Goal: Obtain resource: Download file/media

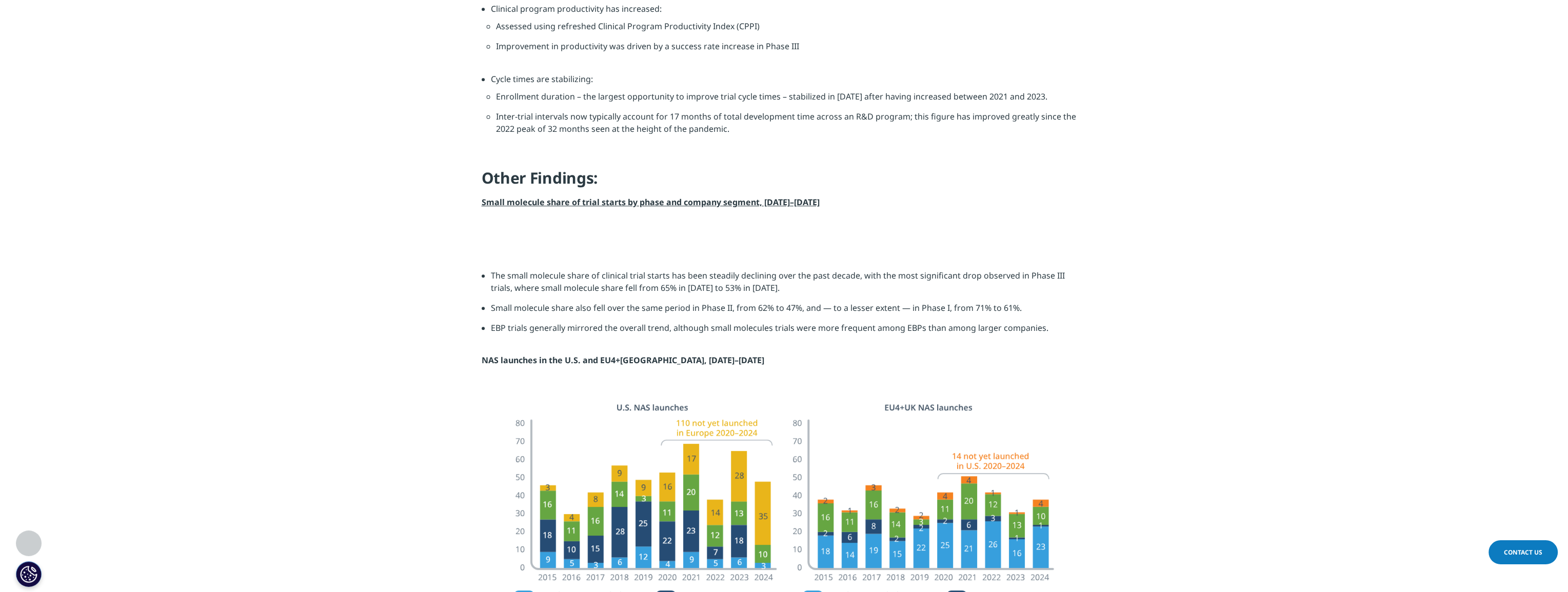
scroll to position [1077, 0]
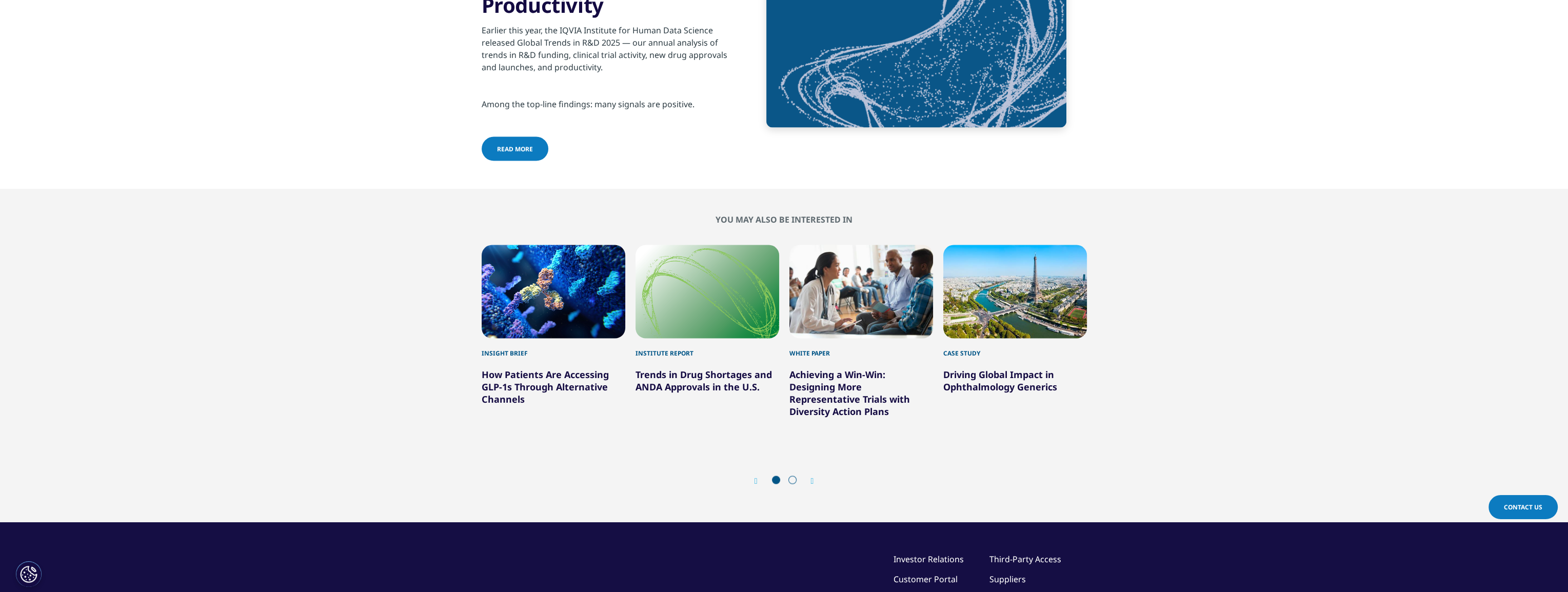
scroll to position [4091, 0]
click at [497, 145] on span "read more" at bounding box center [515, 148] width 36 height 9
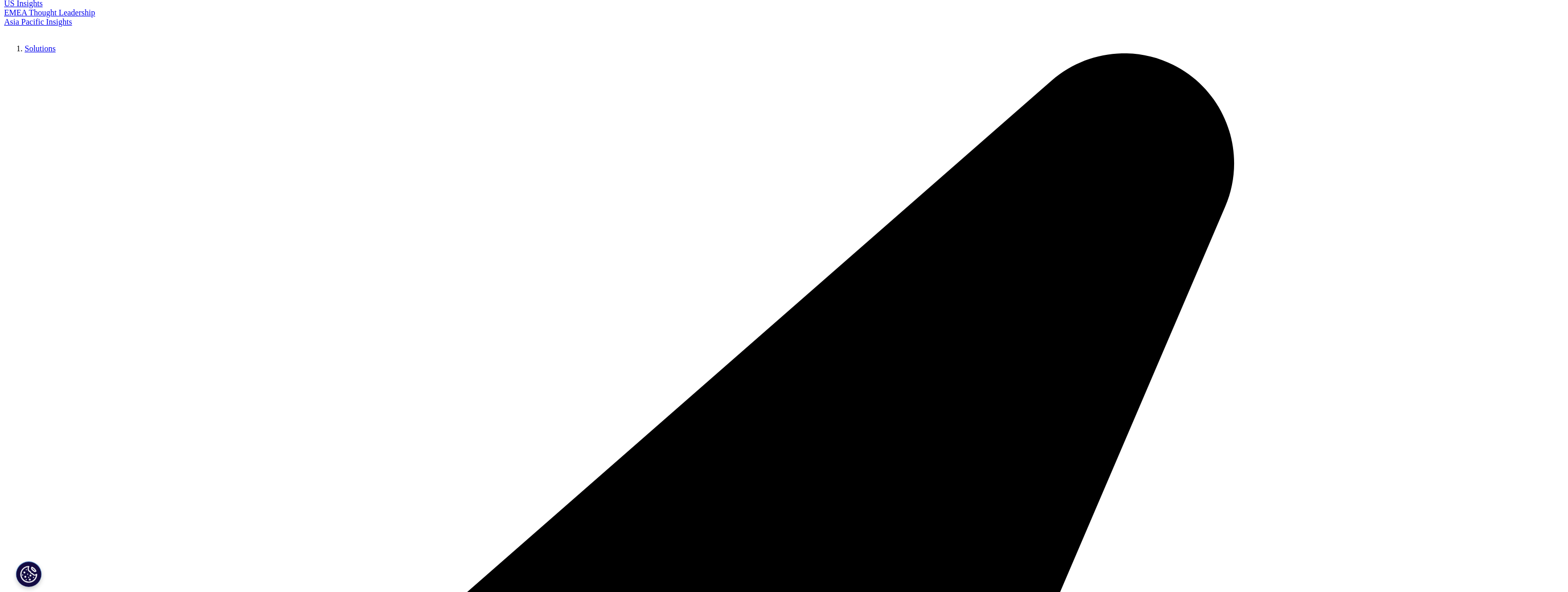
scroll to position [205, 0]
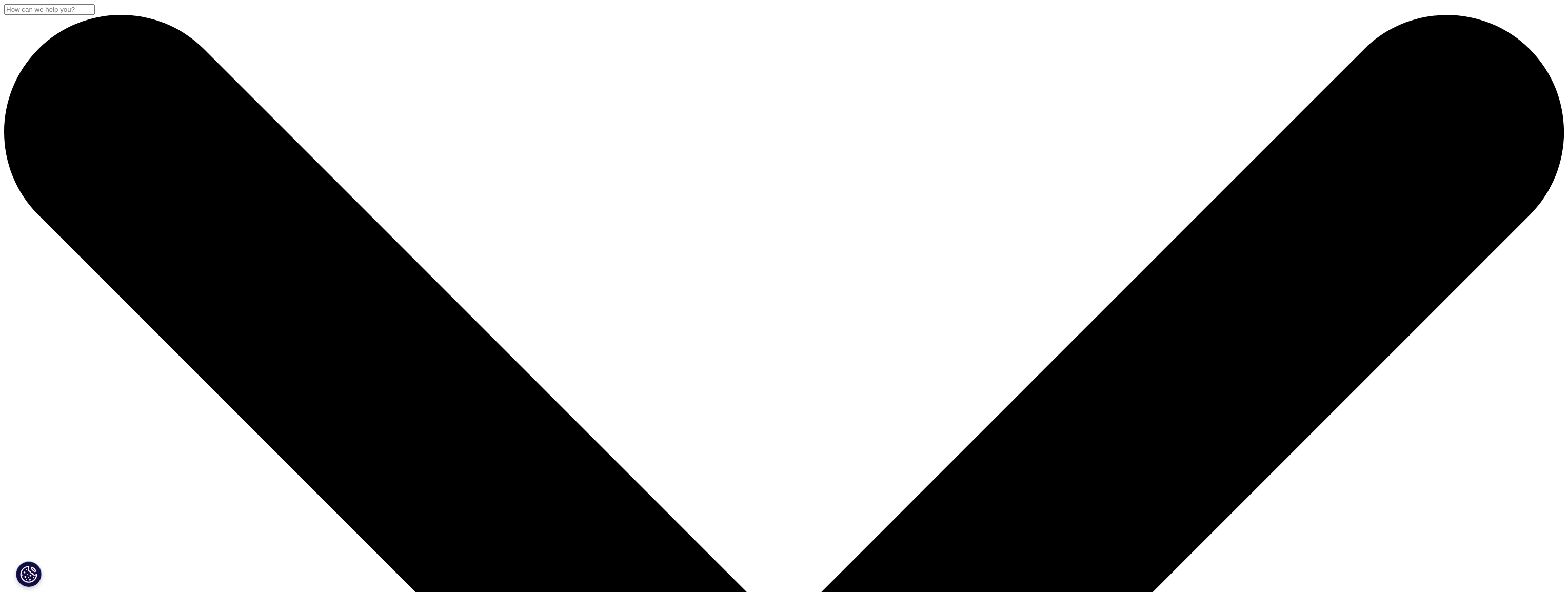
scroll to position [567, 605]
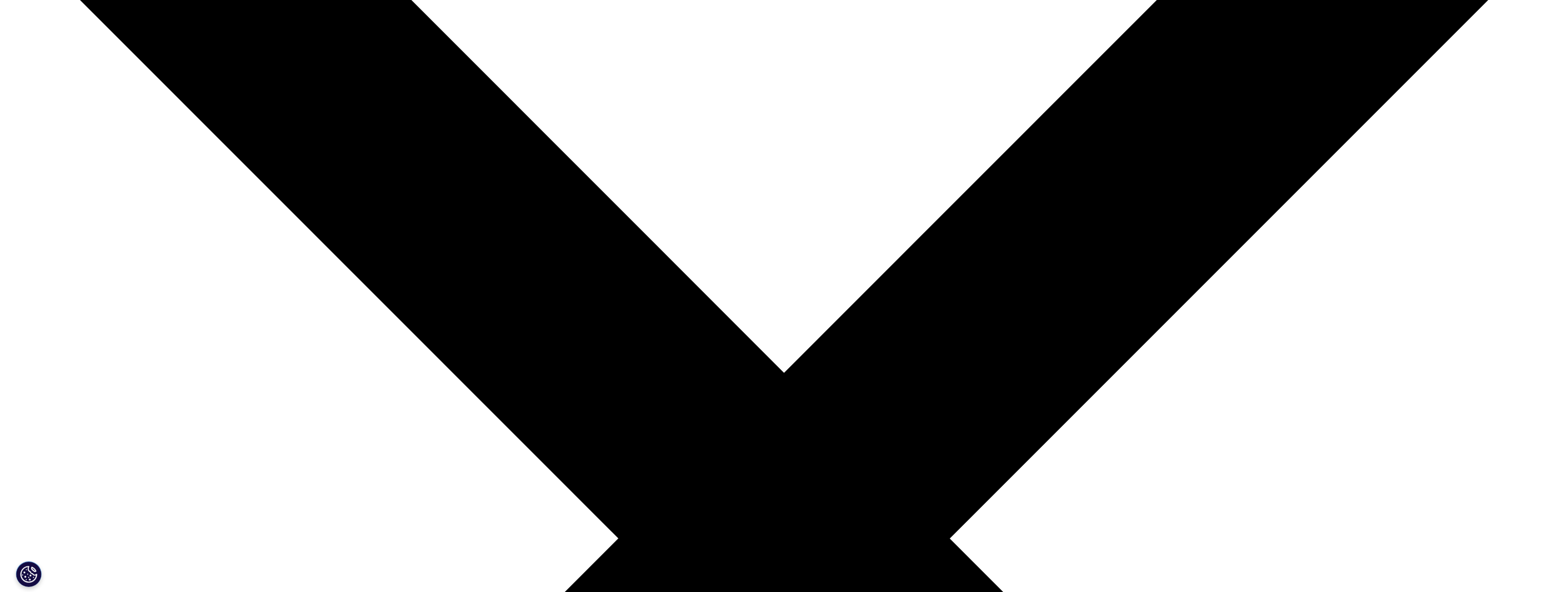
scroll to position [359, 0]
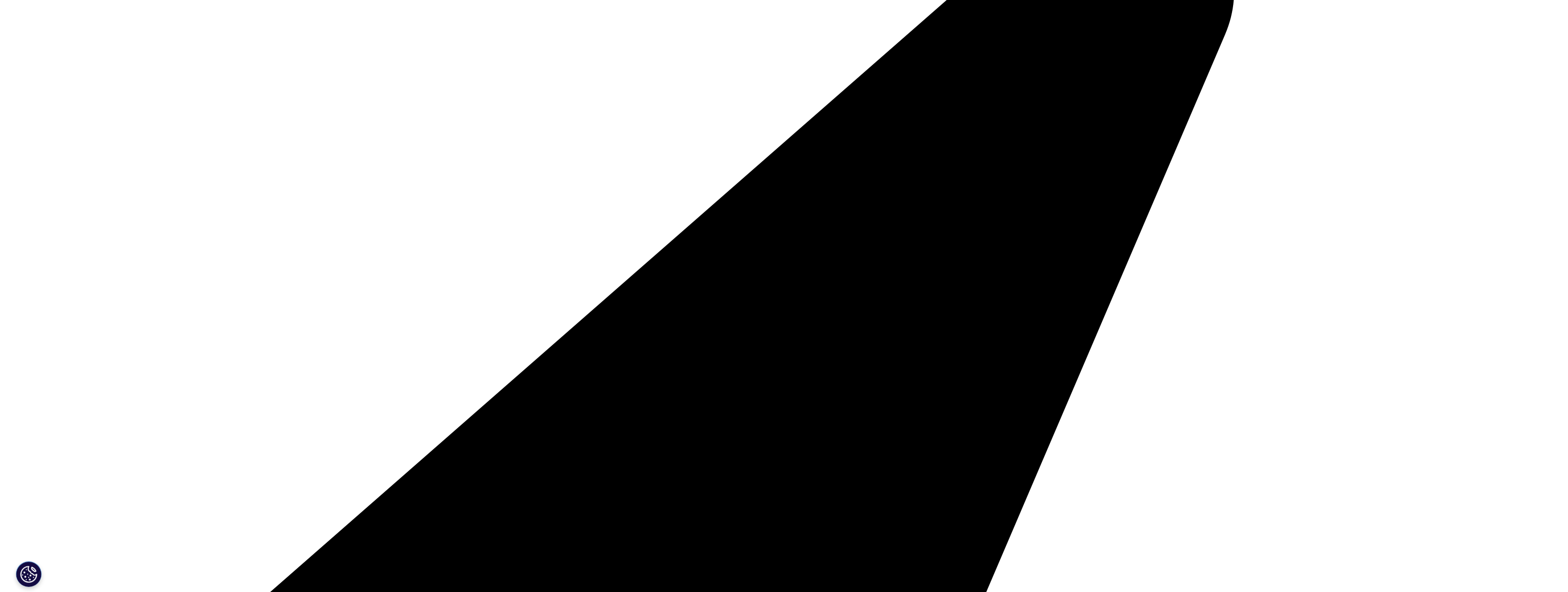
type input "Nona"
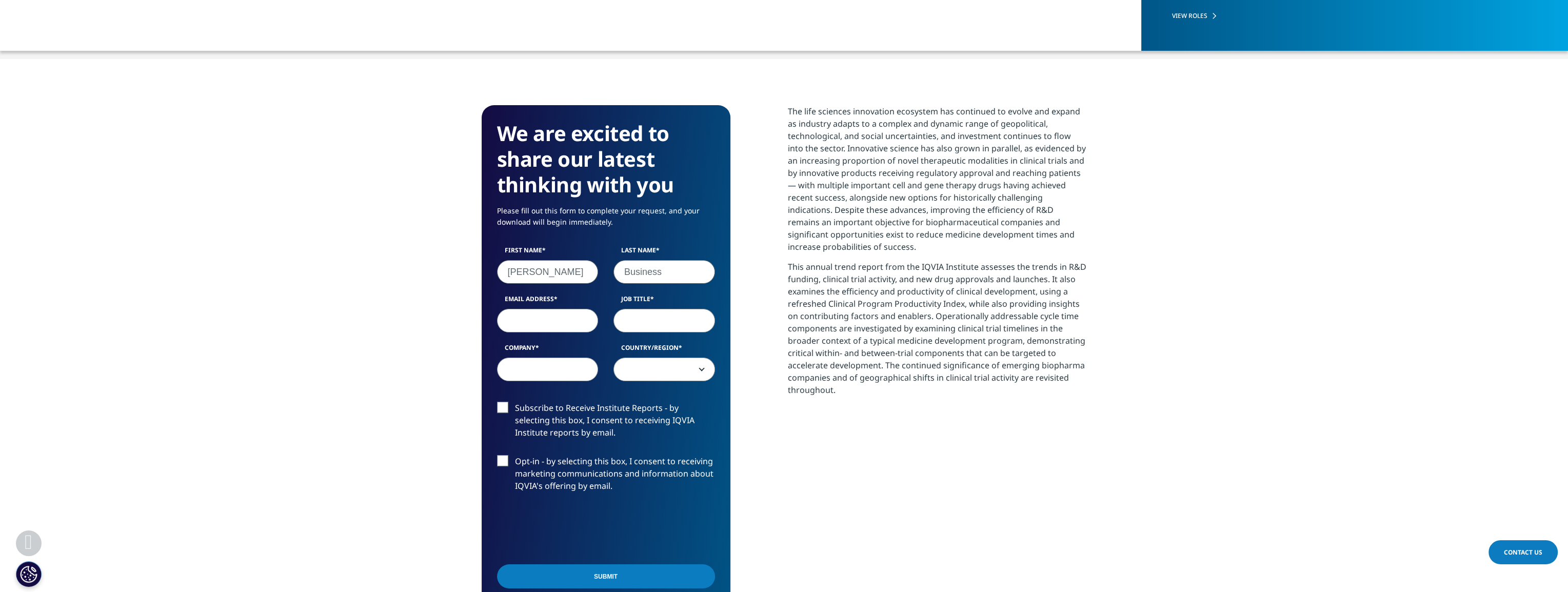
type input "Business"
type input "nona@yahoo.com"
type input "None"
type input "Nona"
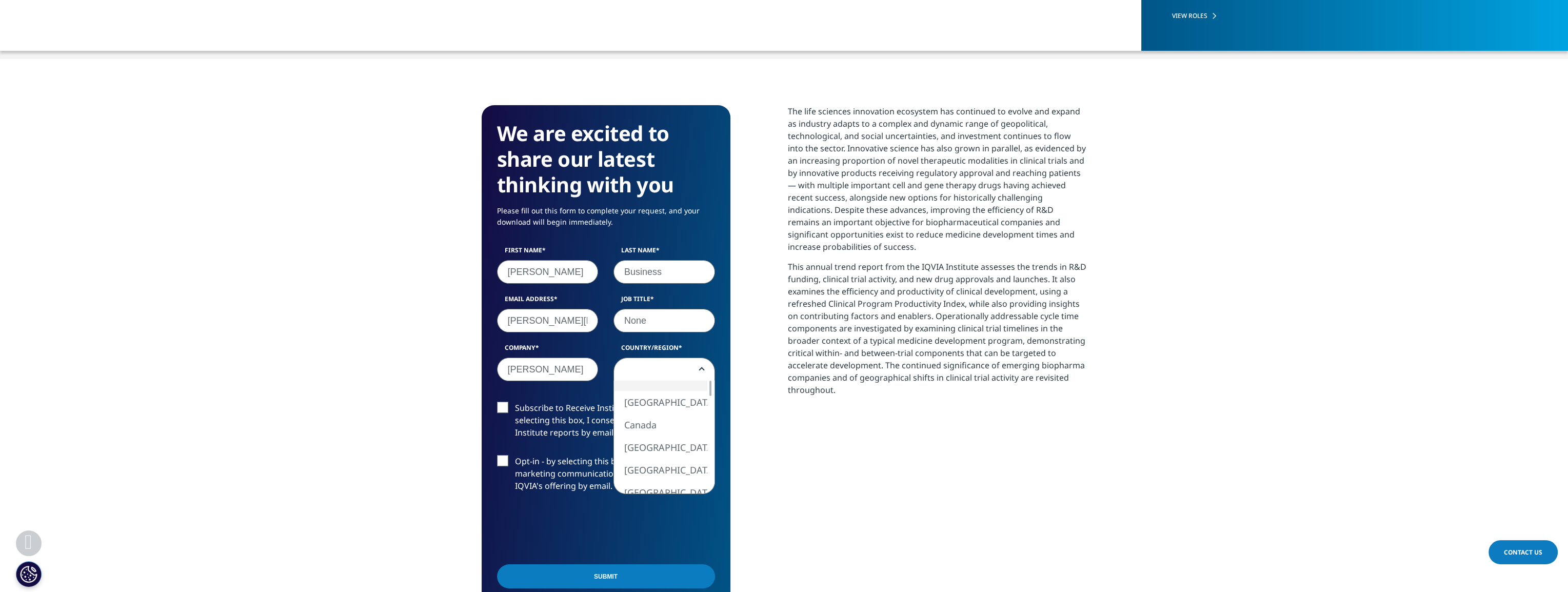
click at [688, 358] on span at bounding box center [664, 370] width 100 height 23
select select "[GEOGRAPHIC_DATA]"
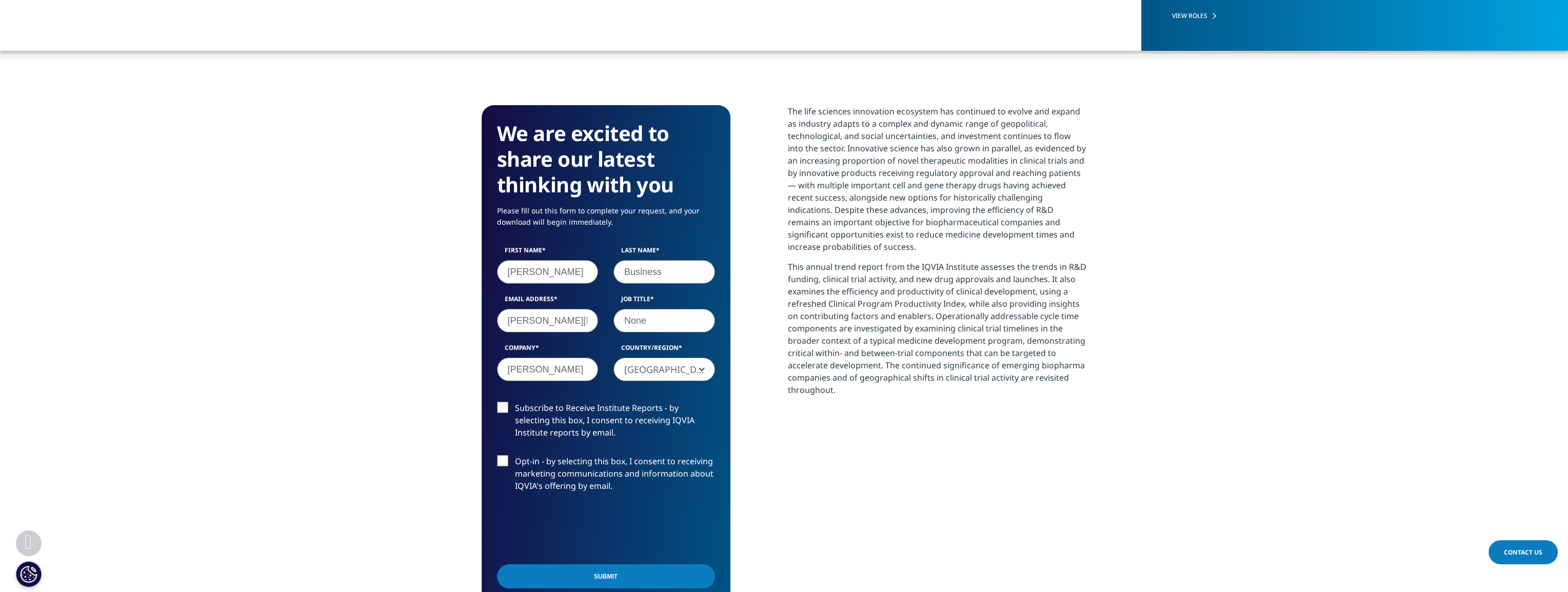
click at [618, 565] on input "Submit" at bounding box center [606, 577] width 218 height 24
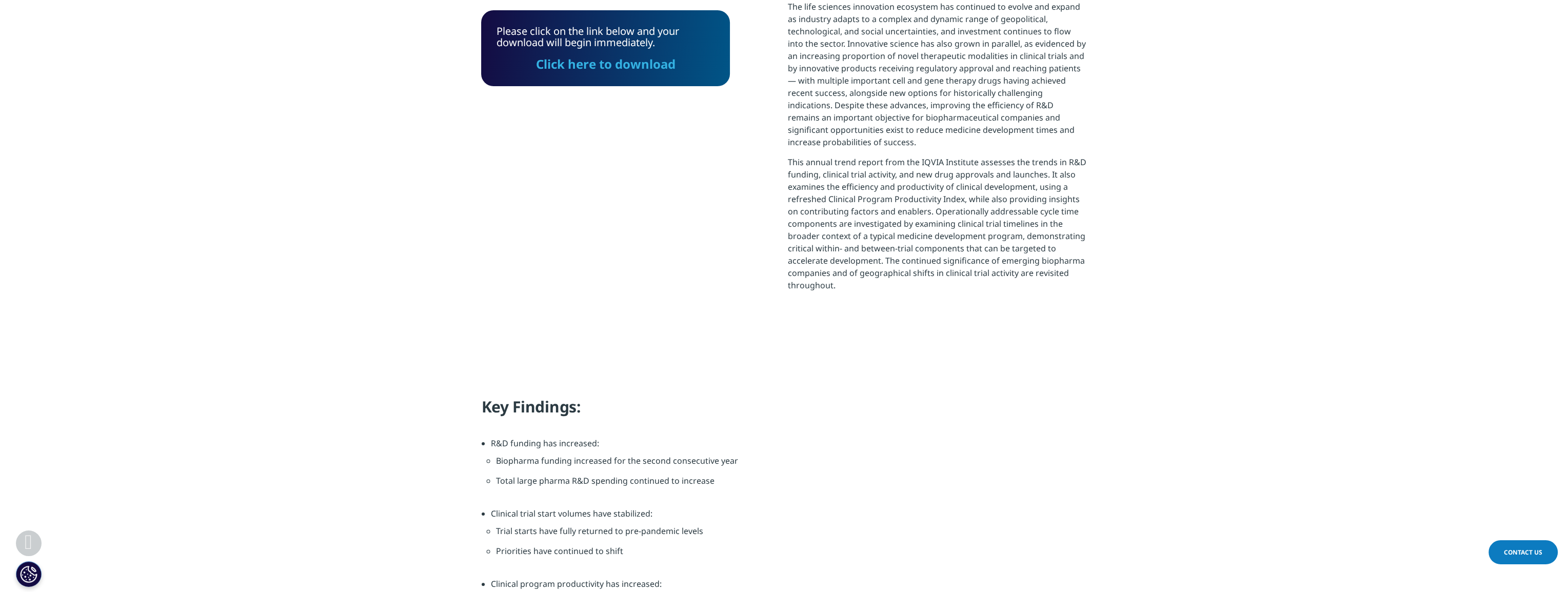
scroll to position [5, 5]
click at [637, 68] on link "Click here to download" at bounding box center [606, 63] width 140 height 17
